Goal: Book appointment/travel/reservation

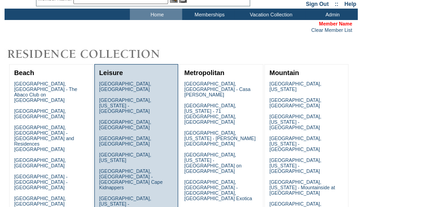
scroll to position [91, 0]
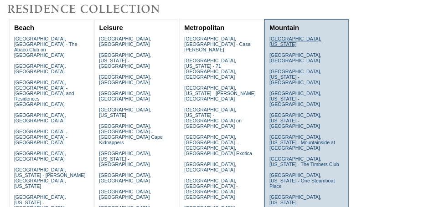
click at [287, 40] on link "[GEOGRAPHIC_DATA], [US_STATE]" at bounding box center [295, 41] width 52 height 11
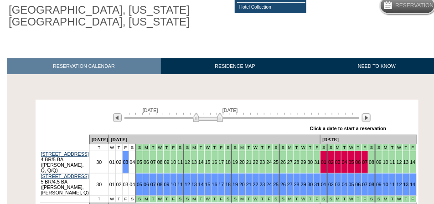
scroll to position [129, 0]
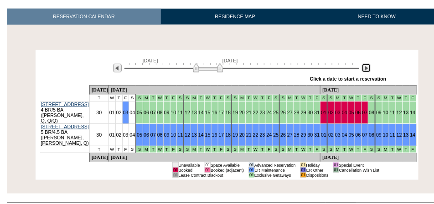
click at [367, 71] on img at bounding box center [366, 68] width 9 height 9
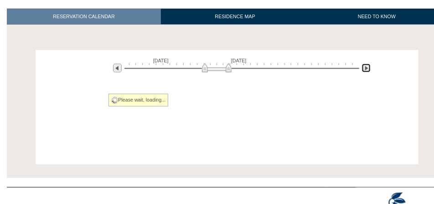
click at [367, 71] on img at bounding box center [366, 68] width 9 height 9
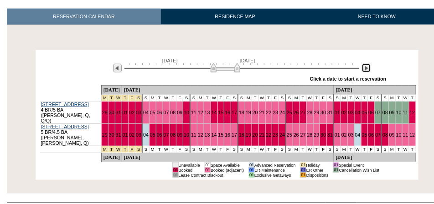
click at [367, 71] on img at bounding box center [366, 68] width 9 height 9
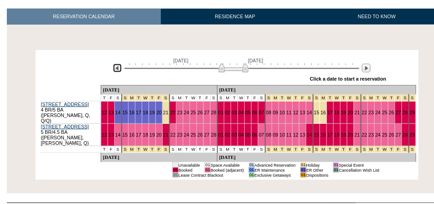
click at [117, 67] on img at bounding box center [117, 68] width 9 height 9
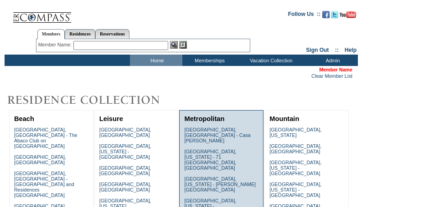
scroll to position [109, 0]
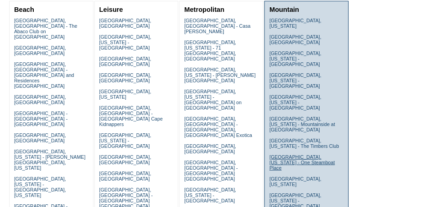
click at [295, 154] on link "[GEOGRAPHIC_DATA], [US_STATE] - One Steamboat Place" at bounding box center [302, 162] width 66 height 16
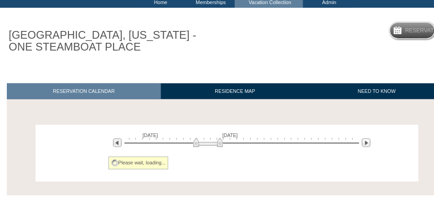
scroll to position [106, 0]
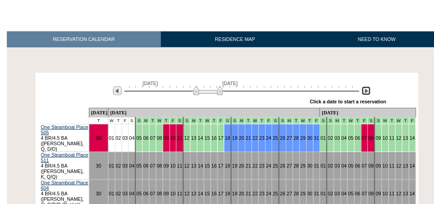
click at [364, 92] on img at bounding box center [366, 91] width 9 height 9
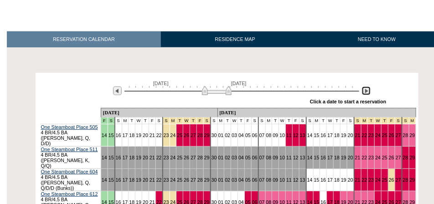
click at [364, 92] on img at bounding box center [366, 91] width 9 height 9
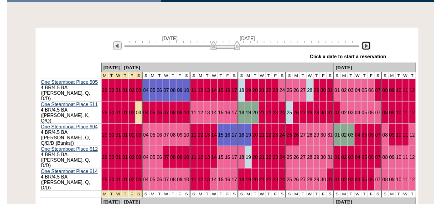
scroll to position [151, 0]
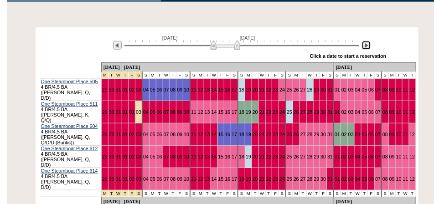
click at [364, 48] on img at bounding box center [366, 45] width 9 height 9
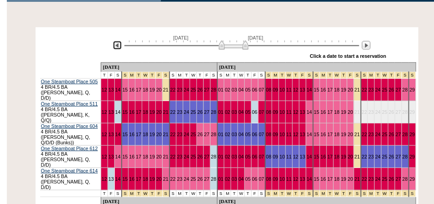
click at [118, 46] on img at bounding box center [117, 45] width 9 height 9
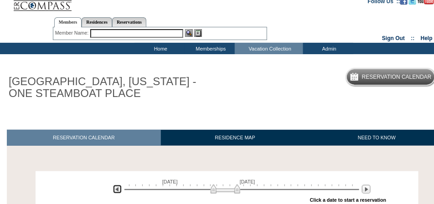
scroll to position [0, 0]
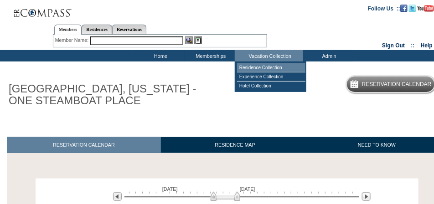
click at [280, 66] on td "Residence Collection" at bounding box center [271, 67] width 68 height 9
